Goal: Task Accomplishment & Management: Complete application form

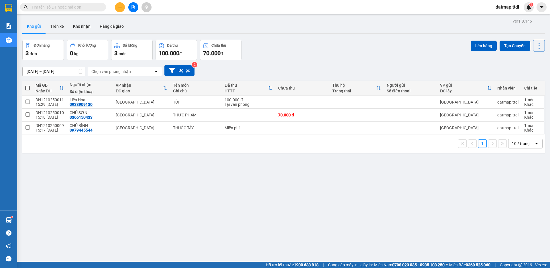
click at [119, 8] on icon "plus" at bounding box center [120, 7] width 4 height 4
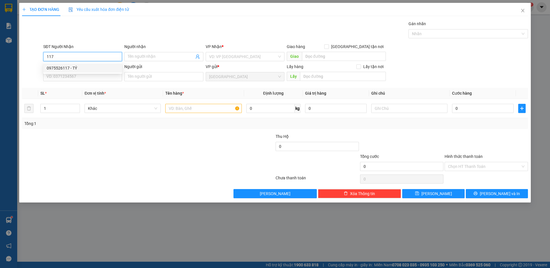
click at [63, 67] on div "0975526117 - TÝ" at bounding box center [83, 68] width 72 height 6
type input "0975526117"
type input "TÝ"
type input "ĐẠ CHẢI"
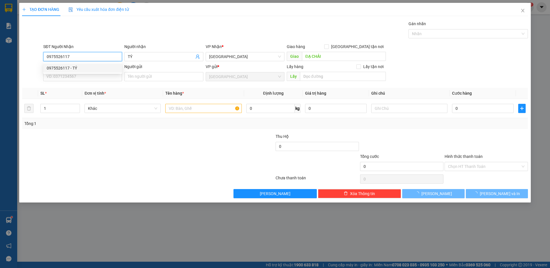
type input "160.000"
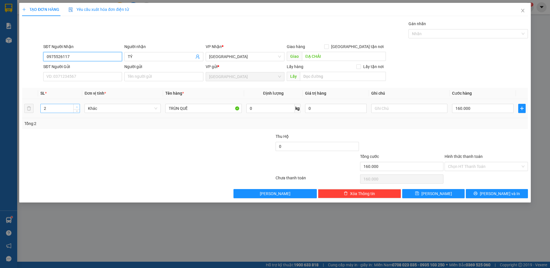
type input "0975526117"
type input "3"
click at [75, 106] on span "up" at bounding box center [76, 106] width 3 height 3
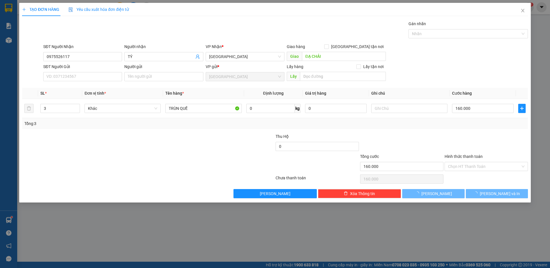
click at [125, 133] on div "Transit Pickup Surcharge Ids Transit Deliver Surcharge Ids Transit Deliver Surc…" at bounding box center [274, 110] width 505 height 178
type input "0"
click at [194, 125] on div "Tổng: 3" at bounding box center [118, 123] width 188 height 6
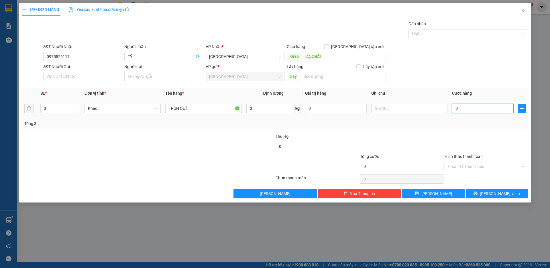
click at [469, 110] on input "0" at bounding box center [483, 108] width 62 height 9
type input "2"
type input "24"
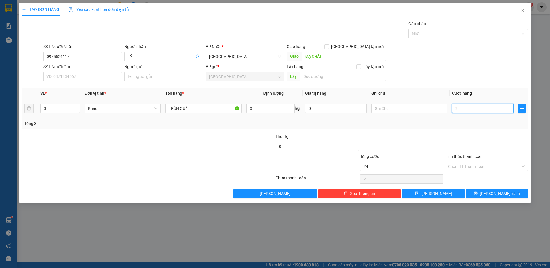
type input "24"
type input "240"
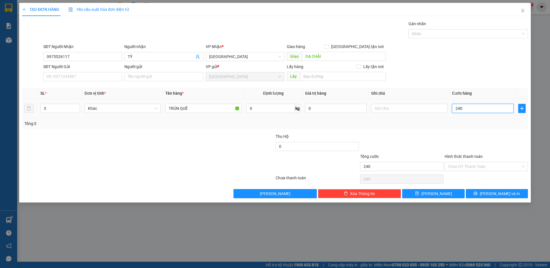
type input "2.400"
type input "24.000"
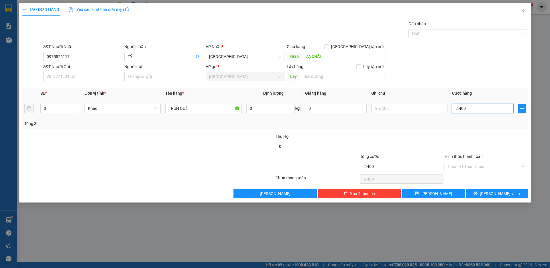
type input "24.000"
type input "240.000"
click at [463, 165] on input "Hình thức thanh toán" at bounding box center [484, 166] width 72 height 9
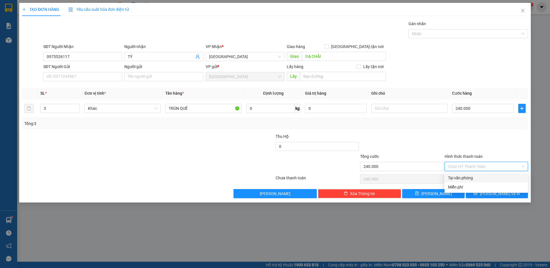
click at [463, 178] on div "Tại văn phòng" at bounding box center [486, 178] width 76 height 6
type input "0"
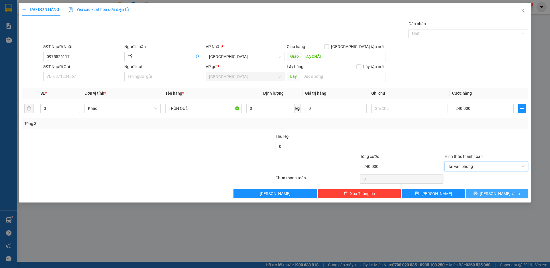
click at [477, 194] on icon "printer" at bounding box center [475, 194] width 4 height 4
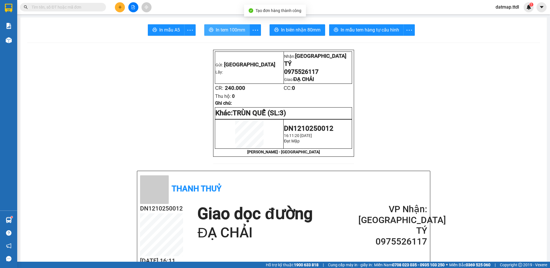
click at [231, 32] on span "In tem 100mm" at bounding box center [230, 29] width 29 height 7
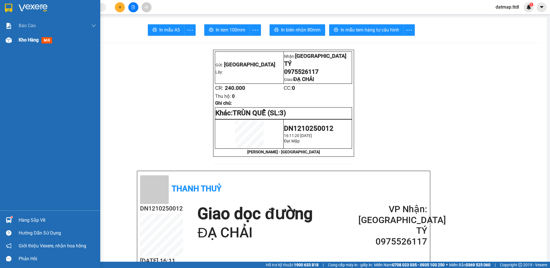
click at [32, 42] on span "Kho hàng" at bounding box center [29, 39] width 20 height 5
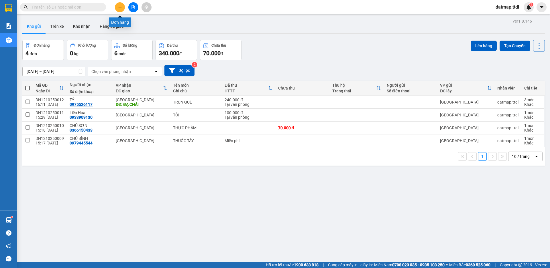
click at [118, 7] on icon "plus" at bounding box center [120, 7] width 4 height 4
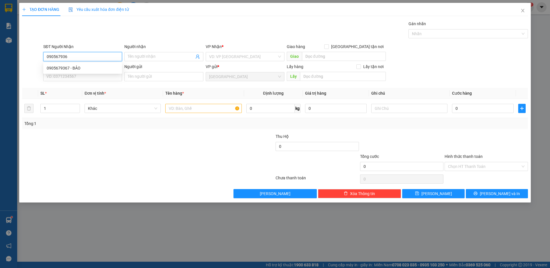
type input "0905679367"
click at [59, 68] on div "0905679367 - BẢO" at bounding box center [83, 68] width 72 height 6
type input "BẢO"
type input "80.000"
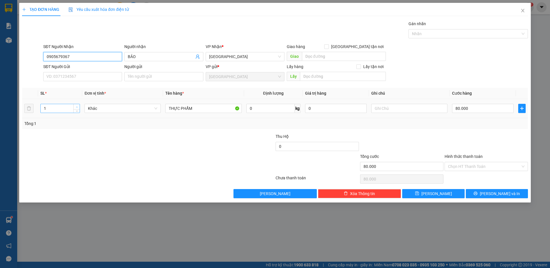
type input "0905679367"
type input "2"
click at [77, 107] on icon "up" at bounding box center [77, 106] width 2 height 1
click at [479, 108] on input "80.000" at bounding box center [483, 108] width 62 height 9
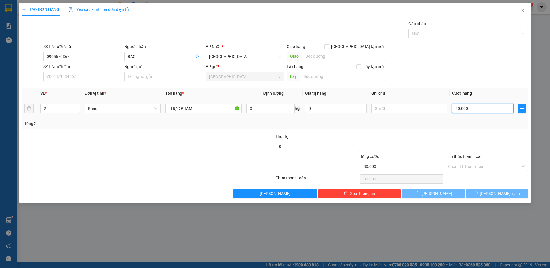
type input "0"
type input "1"
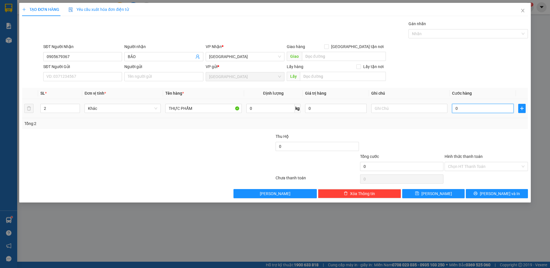
type input "01"
type input "10"
type input "010"
type input "100"
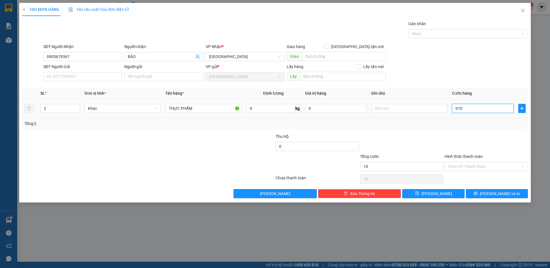
type input "100"
type input "0.100"
type input "1.000"
type input "01.000"
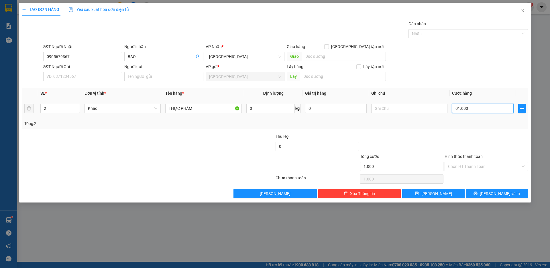
type input "10.000"
type input "010.000"
type input "100.000"
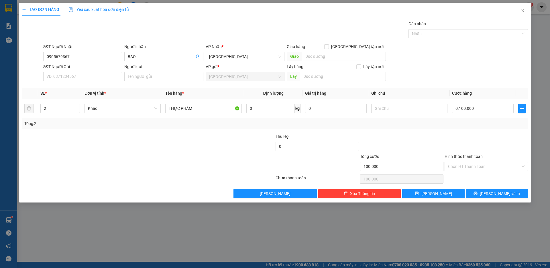
type input "100.000"
click at [442, 135] on div at bounding box center [401, 143] width 84 height 20
click at [486, 166] on input "Hình thức thanh toán" at bounding box center [484, 166] width 72 height 9
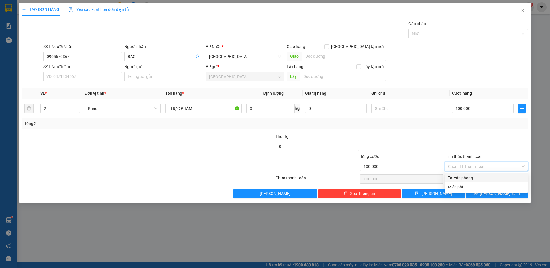
click at [463, 178] on div "Tại văn phòng" at bounding box center [486, 178] width 76 height 6
type input "0"
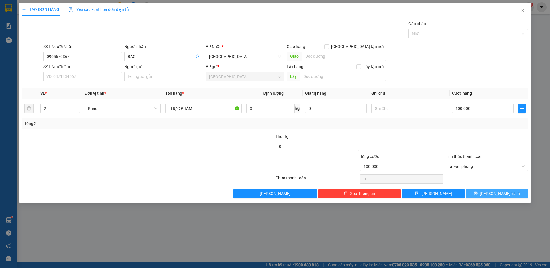
click at [477, 191] on icon "printer" at bounding box center [475, 193] width 4 height 4
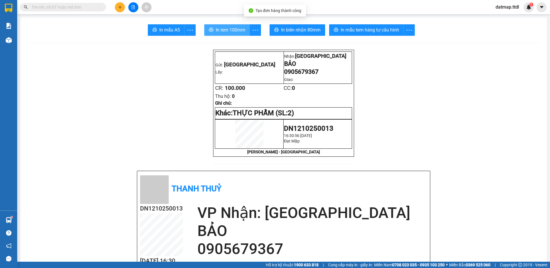
click at [231, 30] on span "In tem 100mm" at bounding box center [230, 29] width 29 height 7
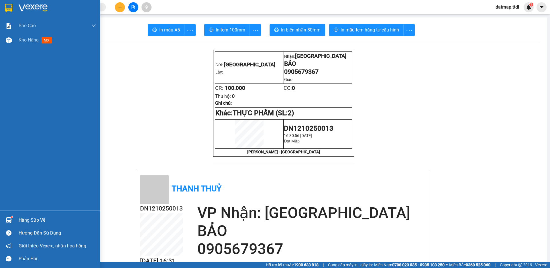
click at [26, 40] on span "Kho hàng" at bounding box center [29, 39] width 20 height 5
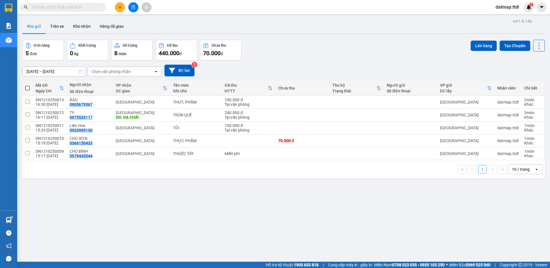
drag, startPoint x: 28, startPoint y: 88, endPoint x: 126, endPoint y: 88, distance: 97.3
click at [28, 88] on span at bounding box center [27, 88] width 5 height 5
click at [27, 85] on input "checkbox" at bounding box center [27, 85] width 0 height 0
checkbox input "true"
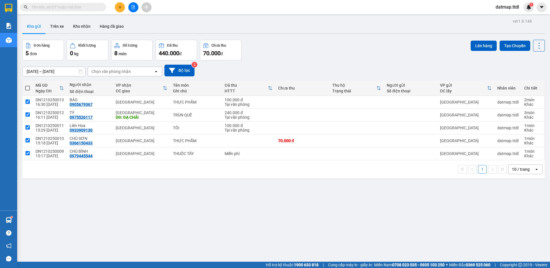
checkbox input "true"
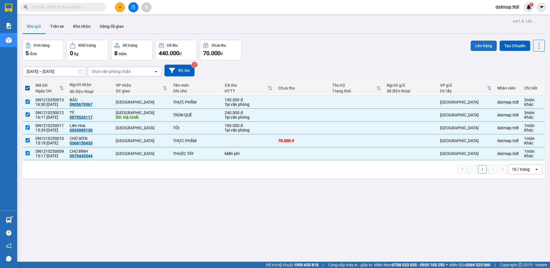
click at [470, 46] on button "Lên hàng" at bounding box center [483, 46] width 26 height 10
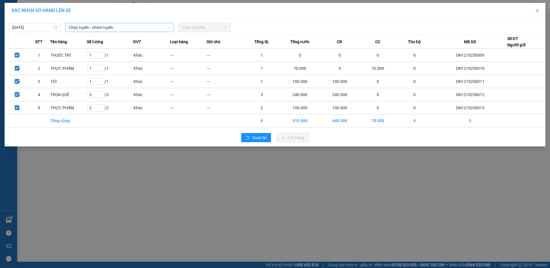
click at [146, 31] on span "Chọn tuyến - nhóm tuyến" at bounding box center [120, 27] width 102 height 9
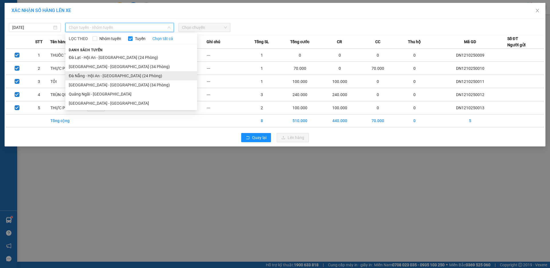
click at [99, 76] on li "Đà Nẵng - Hội An - [GEOGRAPHIC_DATA] (24 Phòng)" at bounding box center [131, 75] width 132 height 9
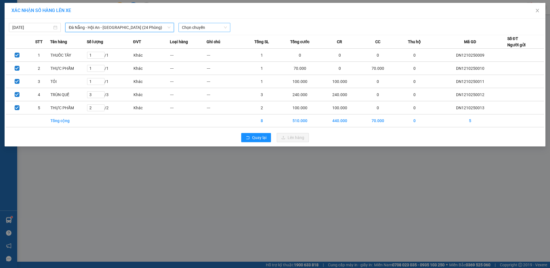
click at [219, 28] on span "Chọn chuyến" at bounding box center [204, 27] width 45 height 9
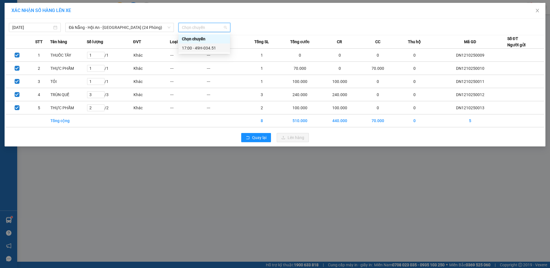
click at [206, 48] on div "17:00 - 49H-034.51" at bounding box center [204, 48] width 45 height 6
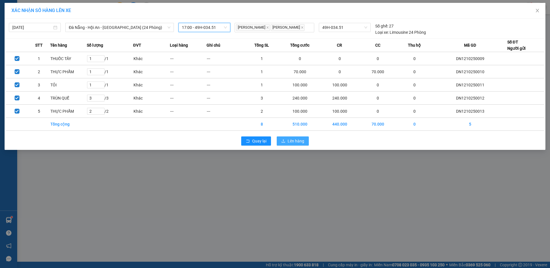
click at [302, 142] on span "Lên hàng" at bounding box center [295, 141] width 17 height 6
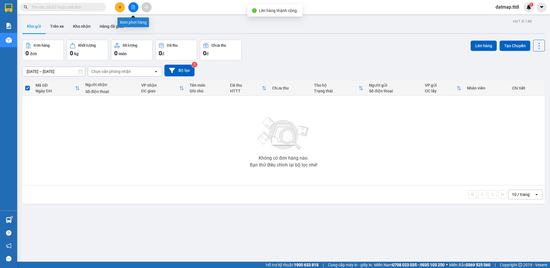
click at [133, 6] on icon "file-add" at bounding box center [133, 7] width 4 height 4
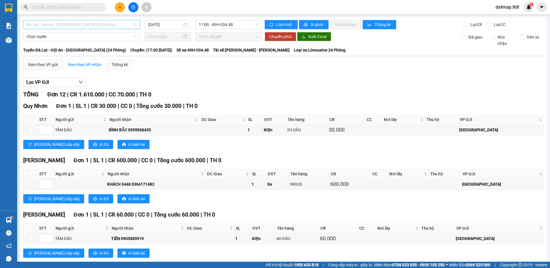
click at [97, 25] on span "Đà Lạt - Hội An - [GEOGRAPHIC_DATA] (24 Phòng)" at bounding box center [81, 24] width 110 height 9
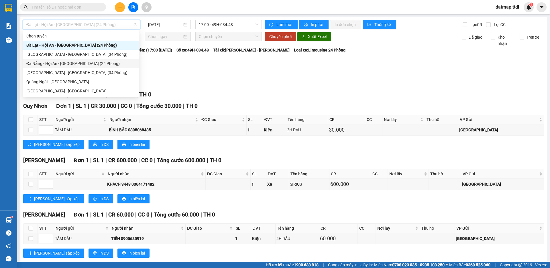
click at [88, 62] on div "Đà Nẵng - Hội An - [GEOGRAPHIC_DATA] (24 Phòng)" at bounding box center [80, 63] width 109 height 6
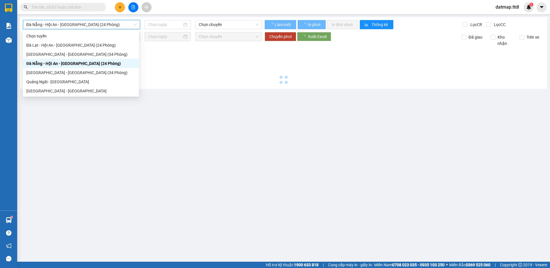
type input "[DATE]"
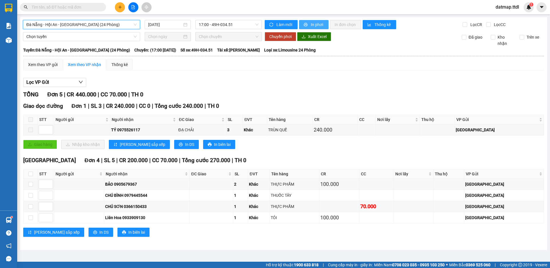
click at [316, 25] on span "In phơi" at bounding box center [317, 24] width 13 height 6
click at [118, 7] on icon "plus" at bounding box center [120, 7] width 4 height 4
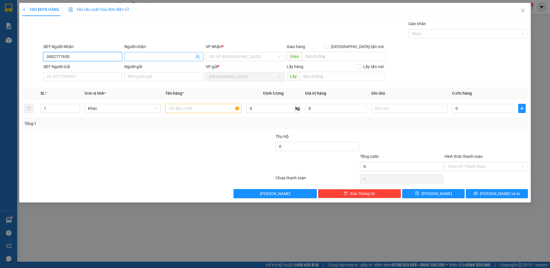
type input "0902777650"
click at [167, 56] on input "Người nhận" at bounding box center [161, 57] width 66 height 6
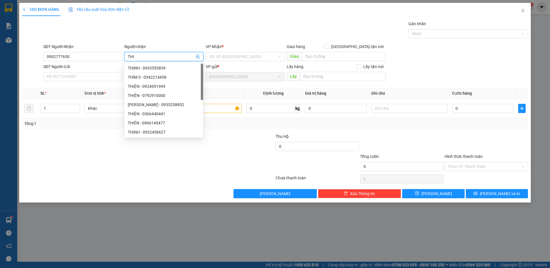
type input "THI"
drag, startPoint x: 226, startPoint y: 62, endPoint x: 230, endPoint y: 60, distance: 4.6
click at [226, 62] on div "VP Nhận * VD: VP [GEOGRAPHIC_DATA]" at bounding box center [244, 54] width 79 height 20
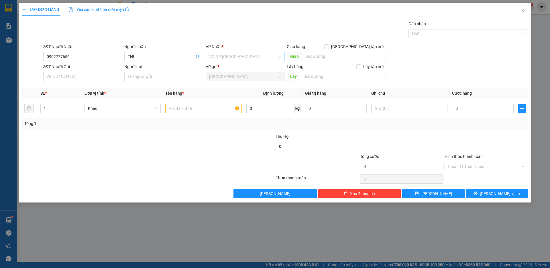
click at [230, 60] on input "search" at bounding box center [243, 56] width 68 height 9
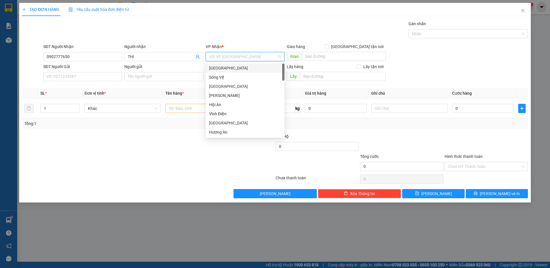
click at [217, 67] on div "[GEOGRAPHIC_DATA]" at bounding box center [245, 68] width 72 height 6
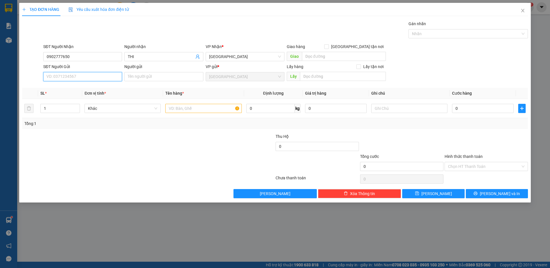
click at [88, 76] on input "SĐT Người Gửi" at bounding box center [82, 76] width 79 height 9
type input "0905884174"
click at [145, 75] on input "Người gửi" at bounding box center [163, 76] width 79 height 9
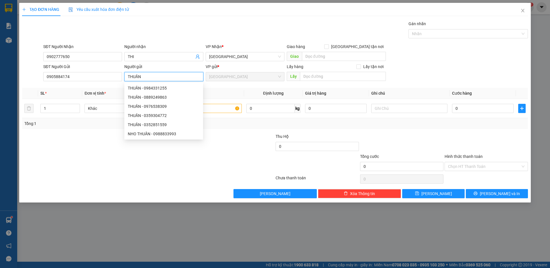
type input "THUẦN"
click at [77, 149] on div at bounding box center [105, 143] width 169 height 20
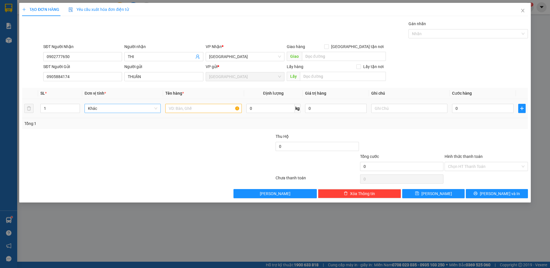
click at [112, 109] on span "Khác" at bounding box center [122, 108] width 69 height 9
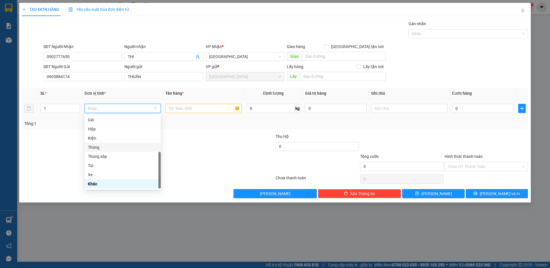
click at [105, 147] on div "Thùng" at bounding box center [122, 147] width 69 height 6
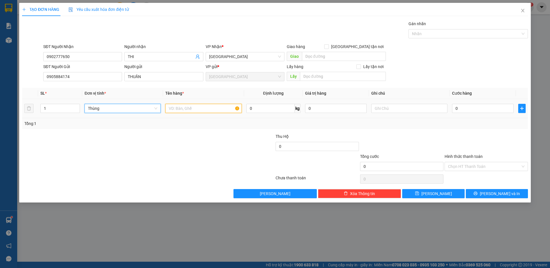
click at [190, 108] on input "text" at bounding box center [203, 108] width 76 height 9
type input "THỰC PHẨM"
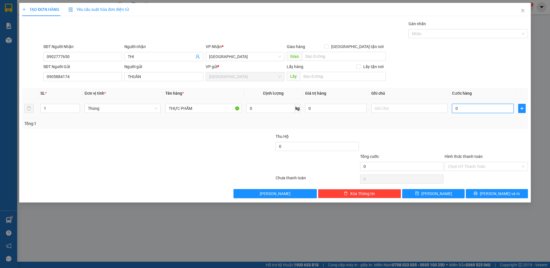
click at [462, 108] on input "0" at bounding box center [483, 108] width 62 height 9
type input "5"
type input "50"
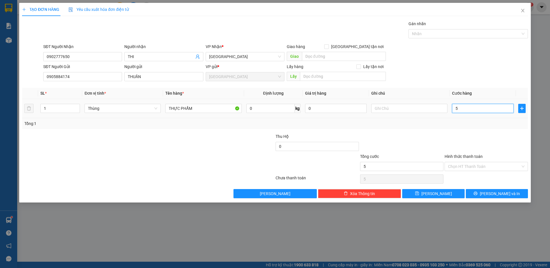
type input "50"
type input "500"
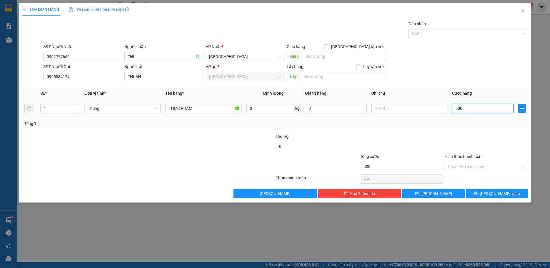
type input "5.000"
type input "50.000"
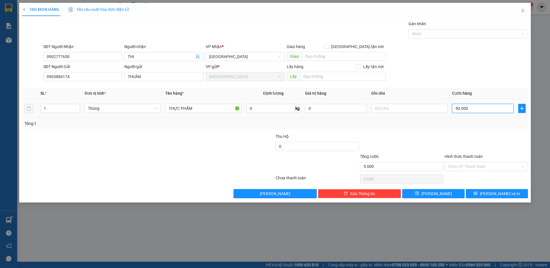
type input "50.000"
click at [464, 169] on input "Hình thức thanh toán" at bounding box center [484, 166] width 72 height 9
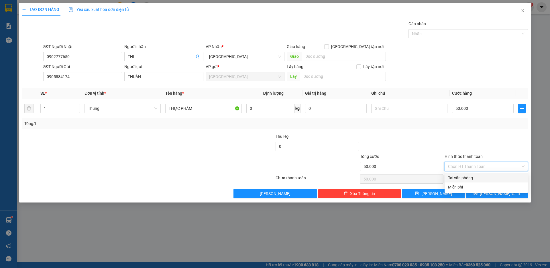
click at [473, 178] on div "Tại văn phòng" at bounding box center [486, 178] width 76 height 6
type input "0"
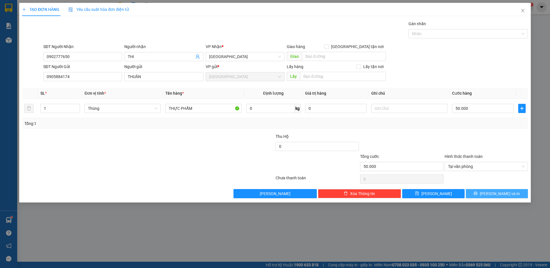
click at [477, 193] on icon "printer" at bounding box center [475, 193] width 4 height 4
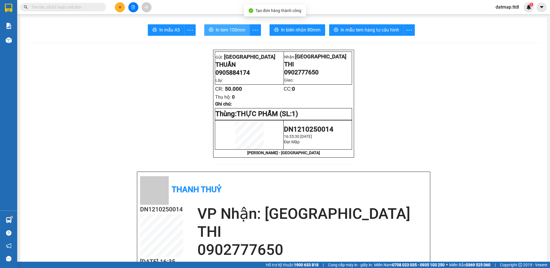
click at [224, 28] on span "In tem 100mm" at bounding box center [230, 29] width 29 height 7
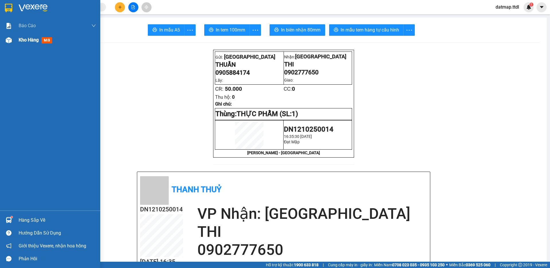
click at [29, 41] on span "Kho hàng" at bounding box center [29, 39] width 20 height 5
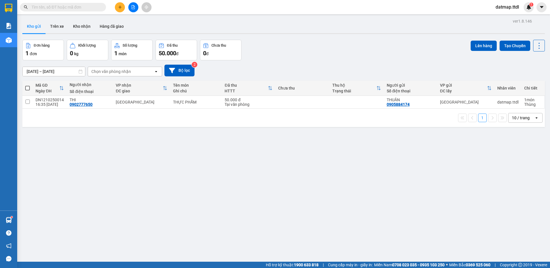
click at [27, 88] on span at bounding box center [27, 88] width 5 height 5
click at [27, 85] on input "checkbox" at bounding box center [27, 85] width 0 height 0
checkbox input "true"
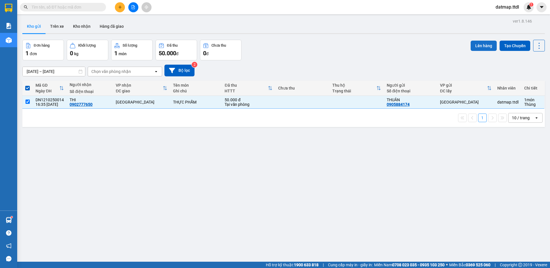
click at [474, 44] on button "Lên hàng" at bounding box center [483, 46] width 26 height 10
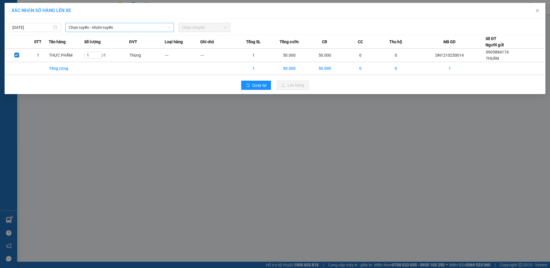
click at [118, 28] on span "Chọn tuyến - nhóm tuyến" at bounding box center [120, 27] width 102 height 9
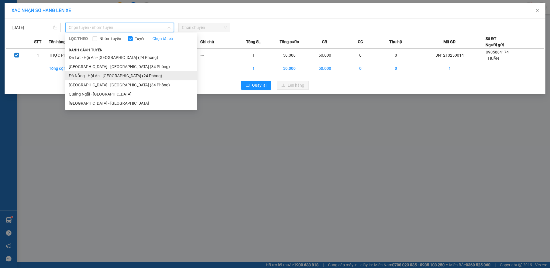
click at [114, 76] on li "Đà Nẵng - Hội An - [GEOGRAPHIC_DATA] (24 Phòng)" at bounding box center [131, 75] width 132 height 9
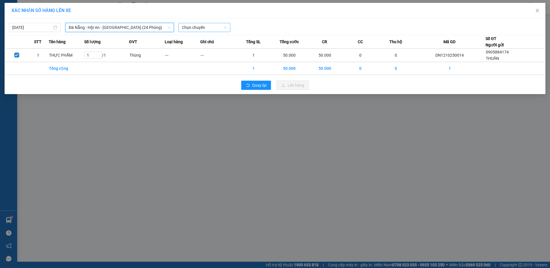
click at [213, 27] on span "Chọn chuyến" at bounding box center [204, 27] width 45 height 9
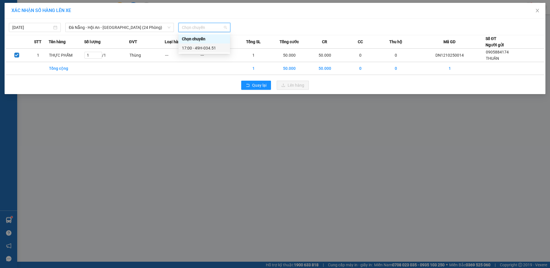
click at [210, 48] on div "17:00 - 49H-034.51" at bounding box center [204, 48] width 45 height 6
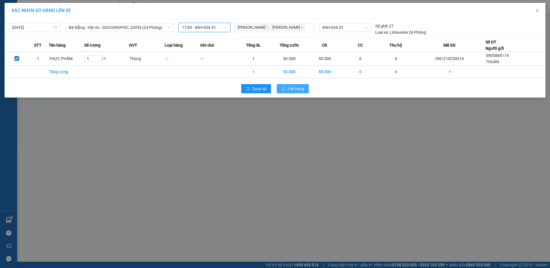
click at [295, 89] on span "Lên hàng" at bounding box center [295, 89] width 17 height 6
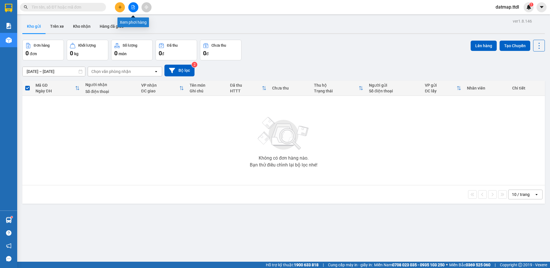
click at [134, 9] on button at bounding box center [133, 7] width 10 height 10
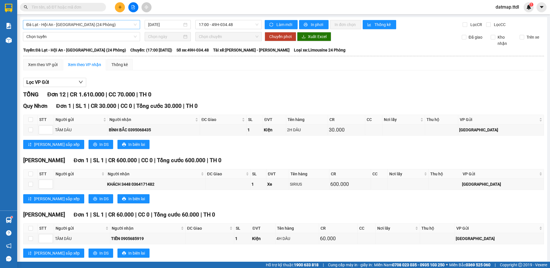
click at [113, 24] on span "Đà Lạt - Hội An - [GEOGRAPHIC_DATA] (24 Phòng)" at bounding box center [81, 24] width 110 height 9
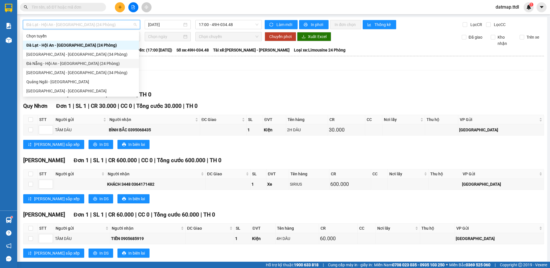
click at [66, 63] on div "Đà Nẵng - Hội An - [GEOGRAPHIC_DATA] (24 Phòng)" at bounding box center [80, 63] width 109 height 6
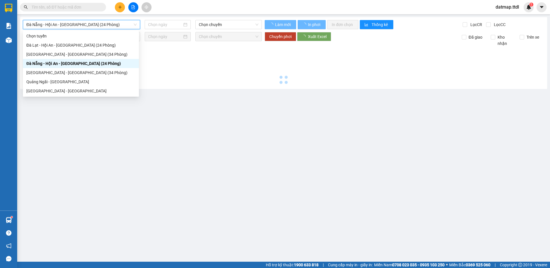
type input "[DATE]"
